Goal: Task Accomplishment & Management: Manage account settings

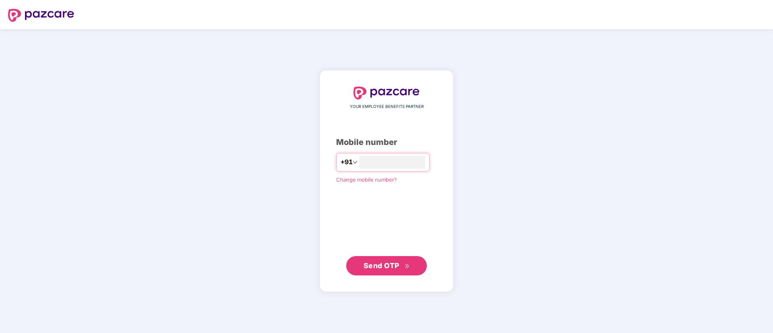
type input "**********"
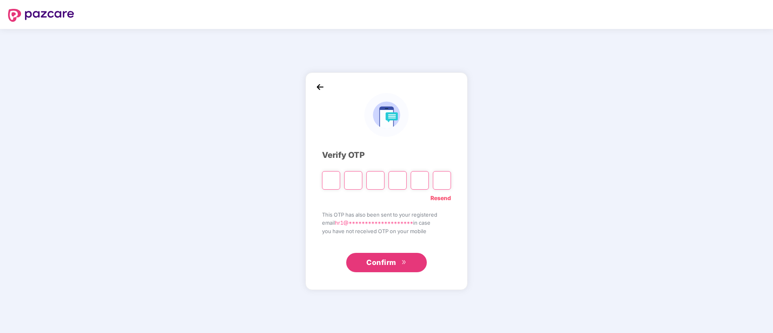
paste input "*"
type input "*"
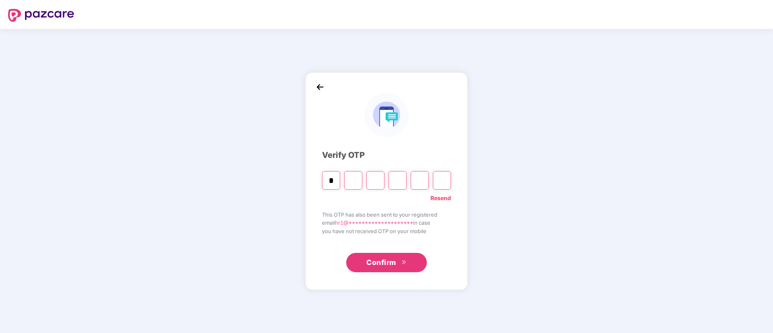
type input "*"
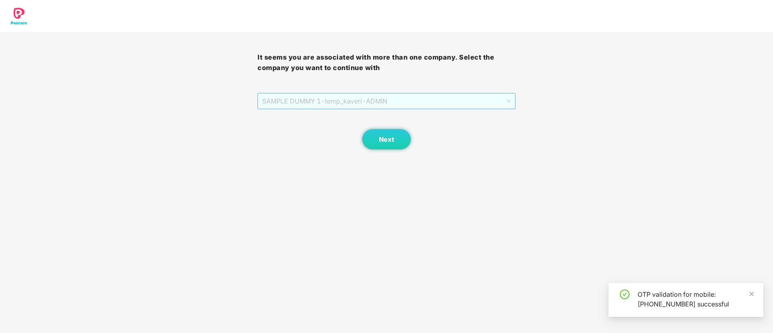
click at [390, 100] on span "SAMPLE DUMMY 1 - temp_kaveri - ADMIN" at bounding box center [386, 100] width 248 height 15
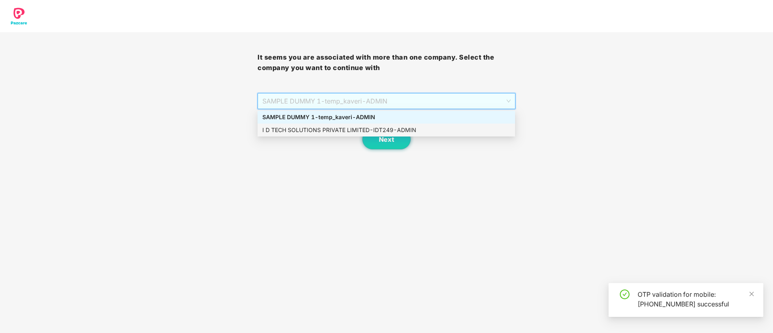
click at [342, 126] on div "I D TECH SOLUTIONS PRIVATE LIMITED - IDT249 - ADMIN" at bounding box center [386, 130] width 248 height 9
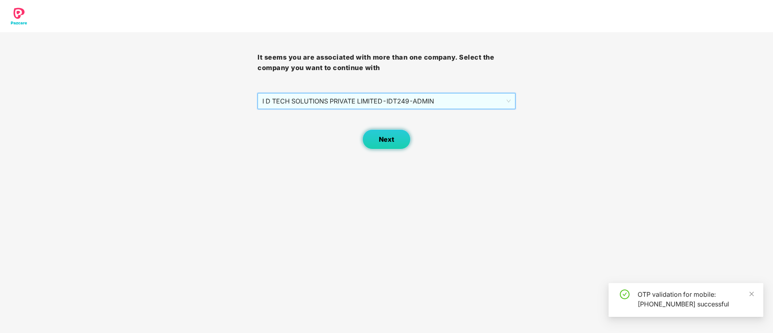
click at [384, 137] on span "Next" at bounding box center [386, 140] width 15 height 8
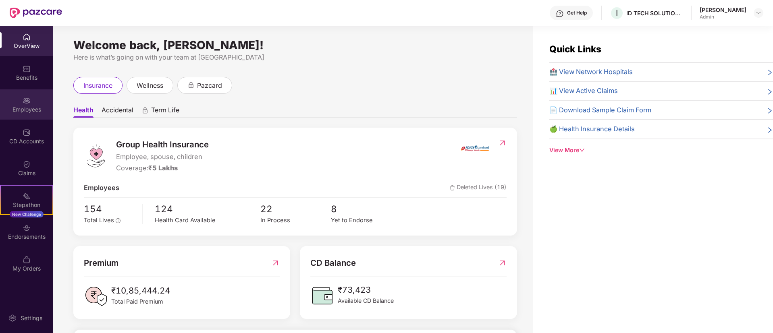
click at [31, 109] on div "Employees" at bounding box center [26, 110] width 53 height 8
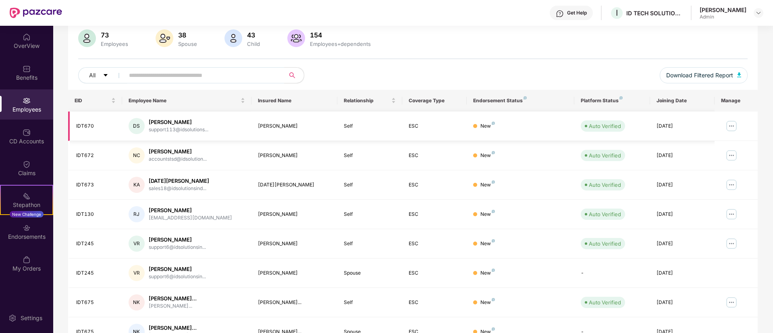
scroll to position [121, 0]
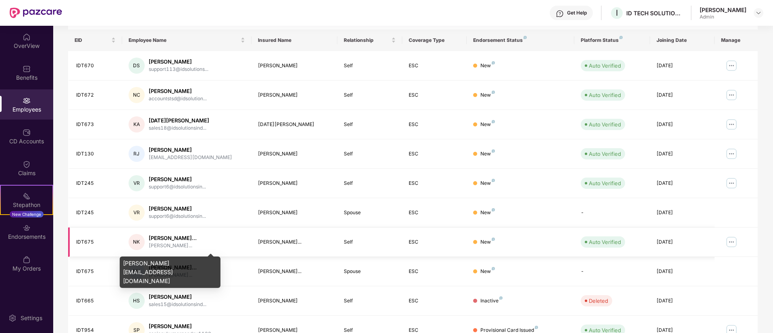
click at [197, 245] on div "[PERSON_NAME]..." at bounding box center [173, 246] width 48 height 8
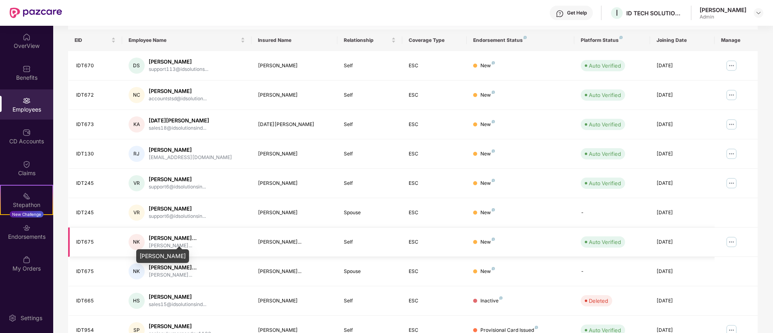
click at [183, 237] on div "[PERSON_NAME]..." at bounding box center [173, 239] width 48 height 8
click at [725, 243] on img at bounding box center [731, 242] width 13 height 13
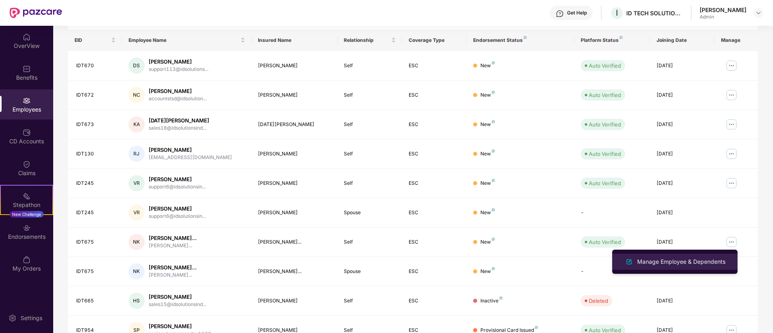
click at [627, 262] on img at bounding box center [629, 262] width 10 height 10
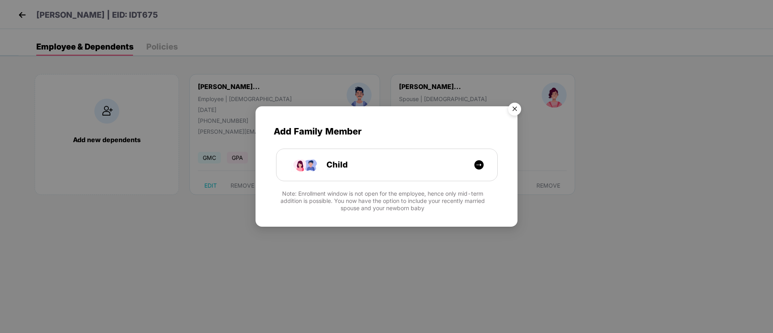
click at [513, 104] on img "Close" at bounding box center [514, 110] width 23 height 23
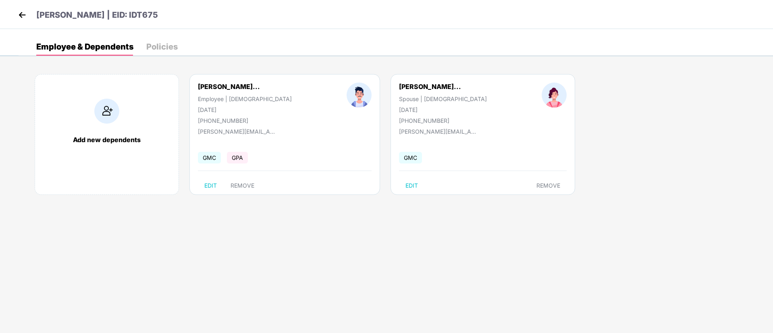
click at [163, 44] on div "Policies" at bounding box center [161, 47] width 31 height 8
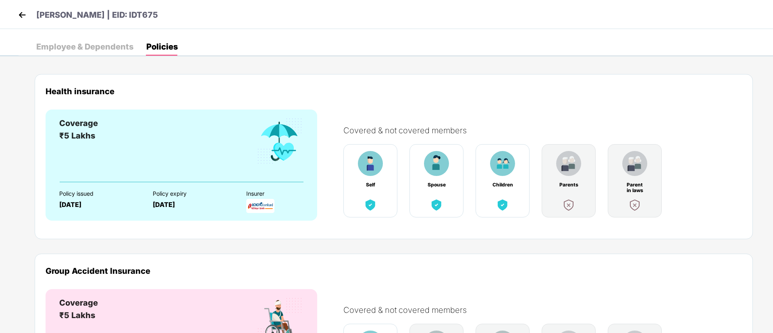
click at [108, 45] on div "Employee & Dependents" at bounding box center [84, 47] width 97 height 8
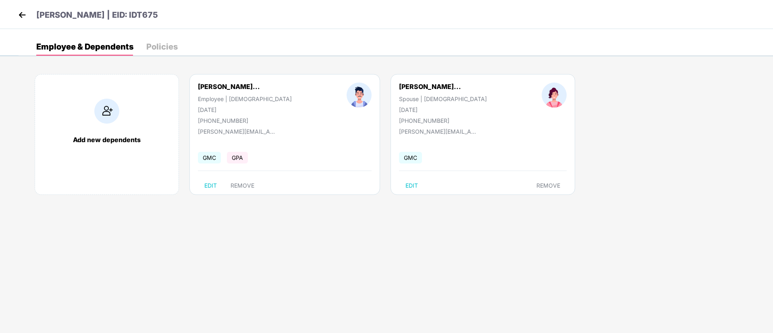
click at [24, 10] on img at bounding box center [22, 15] width 12 height 12
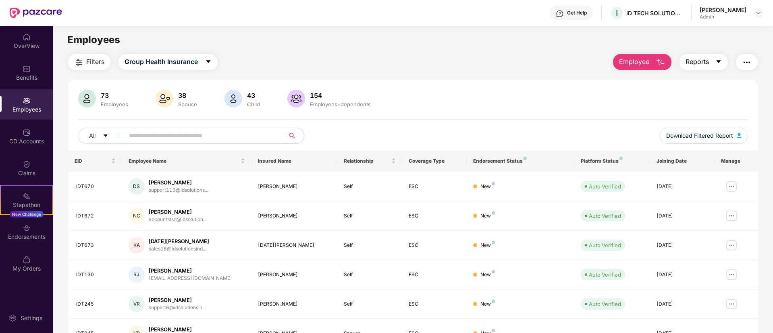
click at [708, 64] on button "Reports" at bounding box center [703, 62] width 48 height 16
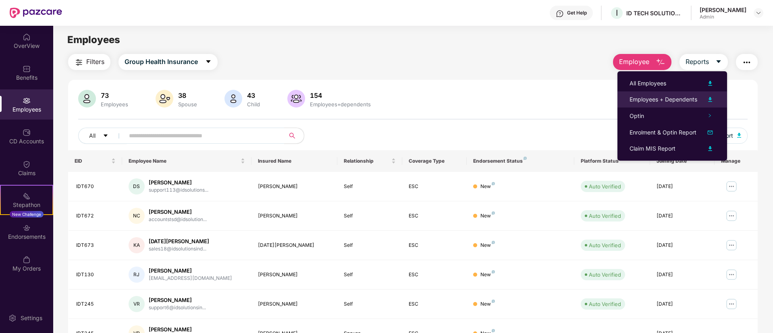
click at [654, 98] on div "Employees + Dependents" at bounding box center [663, 99] width 68 height 9
